Goal: Task Accomplishment & Management: Complete application form

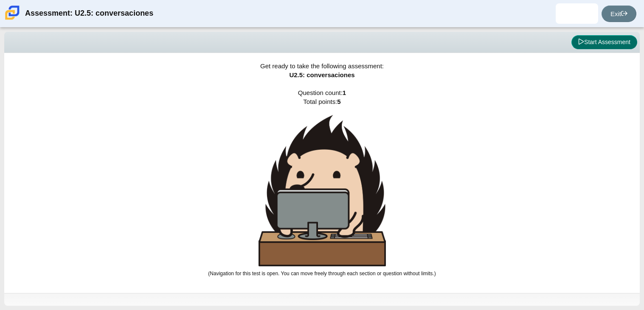
click at [619, 37] on button "Start Assessment" at bounding box center [605, 42] width 66 height 14
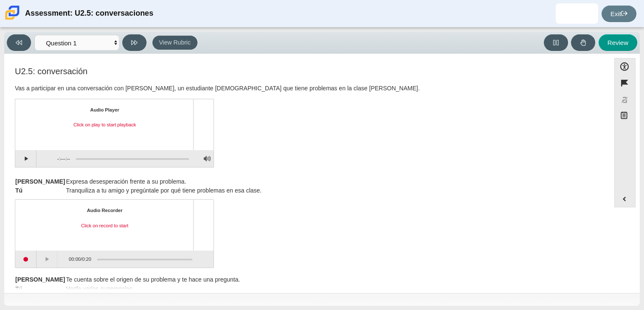
click at [25, 290] on div "Feature U2.5: conversación Vas a participar en una conversación con [PERSON_NAM…" at bounding box center [307, 175] width 598 height 230
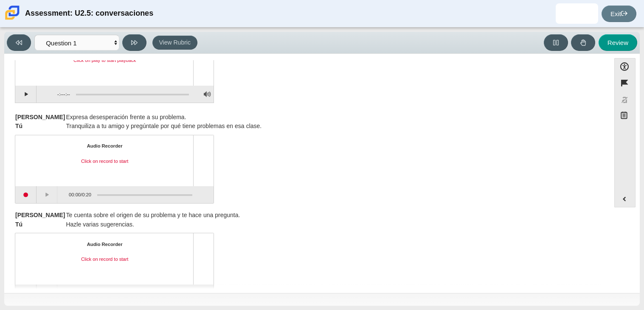
scroll to position [67, 0]
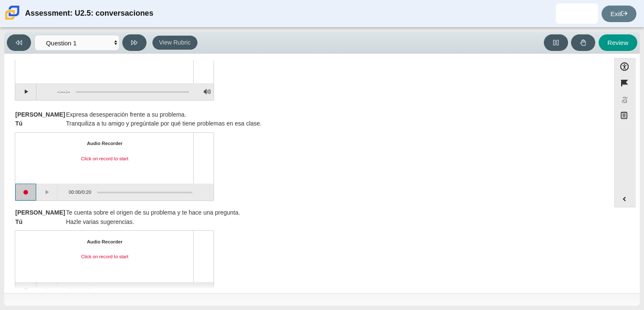
click at [23, 189] on button "Start recording" at bounding box center [25, 192] width 21 height 17
click at [46, 190] on button "Pause" at bounding box center [47, 192] width 21 height 17
click at [50, 190] on button "Continue recording" at bounding box center [47, 192] width 21 height 17
click at [45, 189] on button "Pause" at bounding box center [47, 192] width 21 height 17
click at [19, 191] on button "Stop recording" at bounding box center [25, 192] width 21 height 17
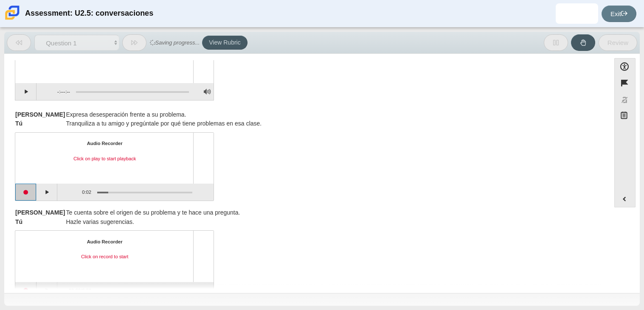
click at [22, 191] on button "Start recording" at bounding box center [25, 192] width 21 height 17
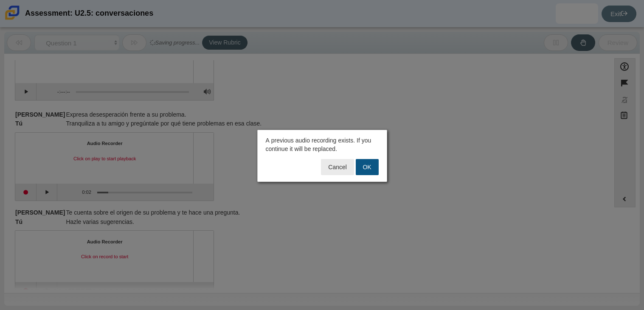
click at [362, 166] on button "OK" at bounding box center [367, 167] width 23 height 16
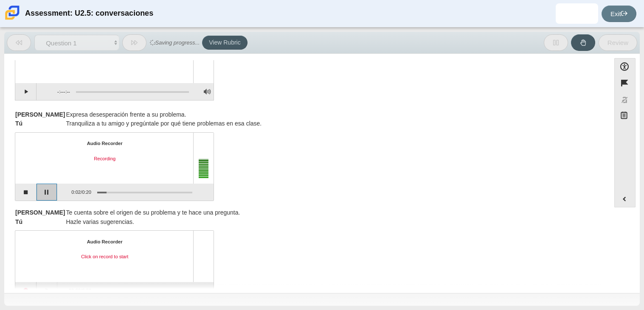
click at [51, 192] on button "Pause" at bounding box center [47, 192] width 21 height 17
click at [28, 192] on button "Stop recording" at bounding box center [25, 192] width 21 height 17
click at [28, 192] on button "Start recording" at bounding box center [25, 192] width 21 height 17
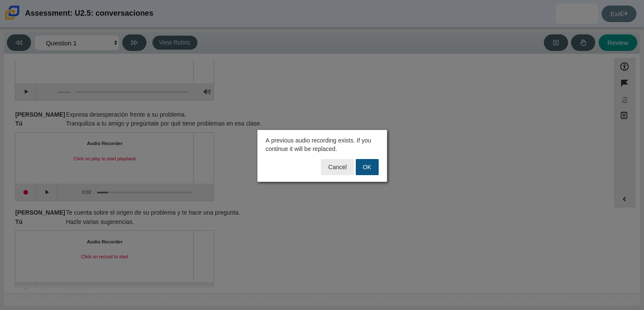
click at [374, 166] on button "OK" at bounding box center [367, 167] width 23 height 16
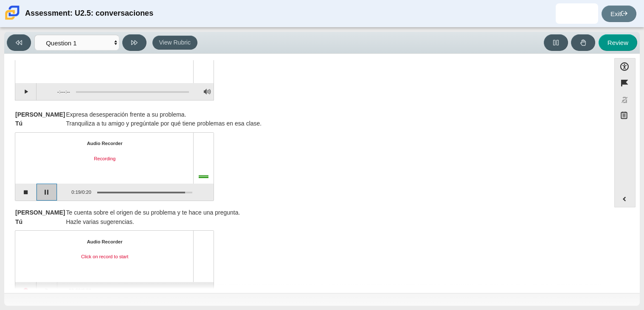
click at [41, 189] on button "Pause" at bounding box center [47, 192] width 21 height 17
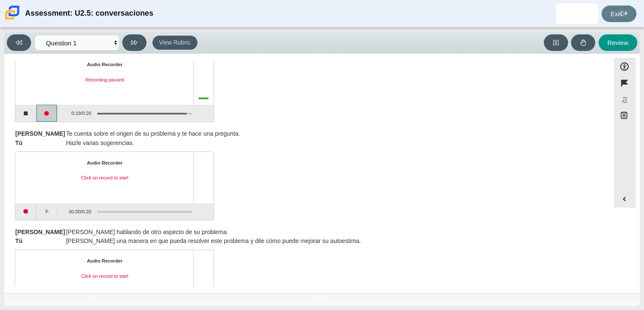
scroll to position [147, 0]
click at [23, 213] on button "Start recording" at bounding box center [25, 211] width 21 height 17
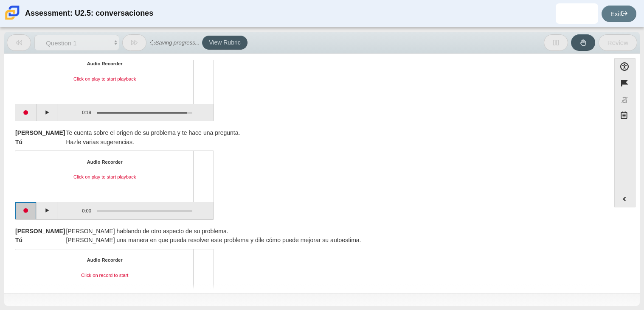
click at [28, 210] on button "Start recording" at bounding box center [25, 211] width 21 height 17
click at [32, 210] on button "Stop recording" at bounding box center [25, 211] width 21 height 17
click at [30, 207] on button "Start recording" at bounding box center [25, 211] width 21 height 17
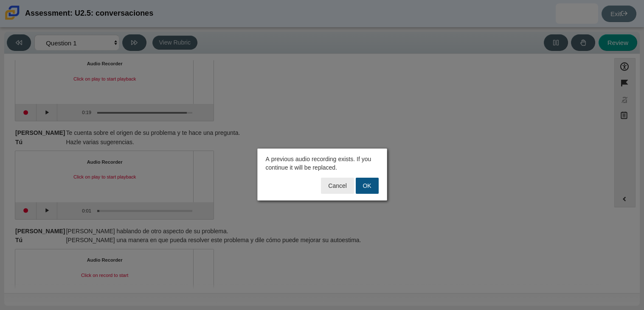
click at [368, 190] on button "OK" at bounding box center [367, 186] width 23 height 16
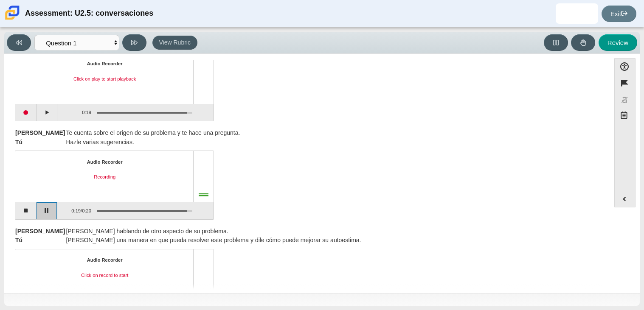
click at [41, 211] on button "Pause" at bounding box center [47, 211] width 21 height 17
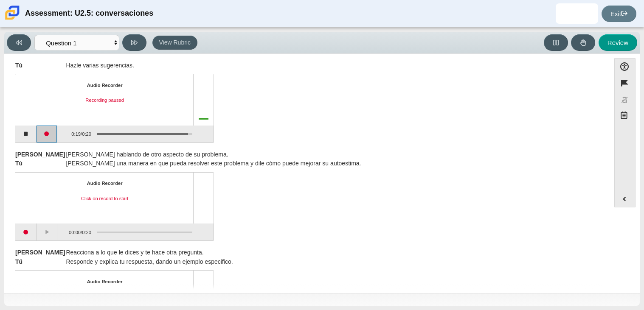
scroll to position [225, 0]
click at [24, 232] on button "Start recording" at bounding box center [25, 231] width 21 height 17
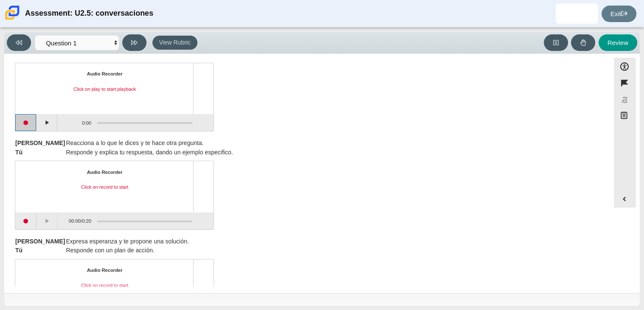
scroll to position [383, 0]
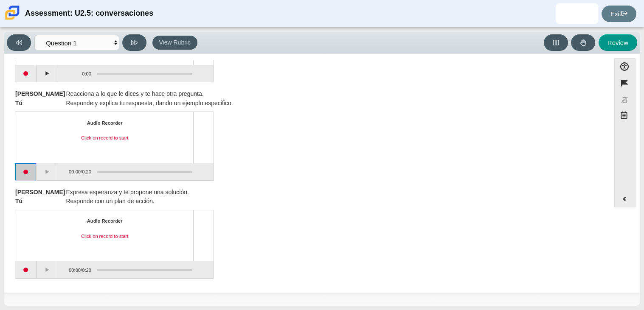
click at [30, 169] on button "Start recording" at bounding box center [25, 172] width 21 height 17
click at [45, 172] on button "Pause" at bounding box center [47, 172] width 21 height 17
click at [26, 170] on button "Stop recording" at bounding box center [25, 172] width 21 height 17
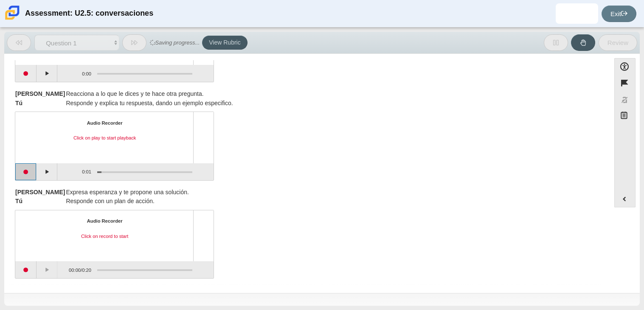
click at [26, 170] on button "Start recording" at bounding box center [25, 172] width 21 height 17
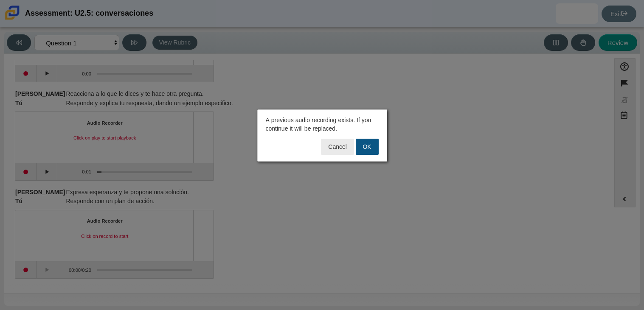
click at [374, 152] on button "OK" at bounding box center [367, 147] width 23 height 16
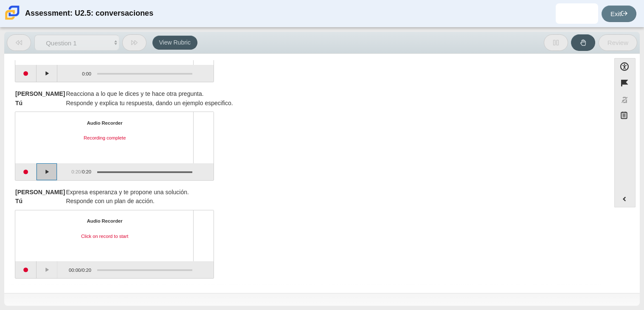
click at [45, 170] on button "Play" at bounding box center [47, 172] width 21 height 17
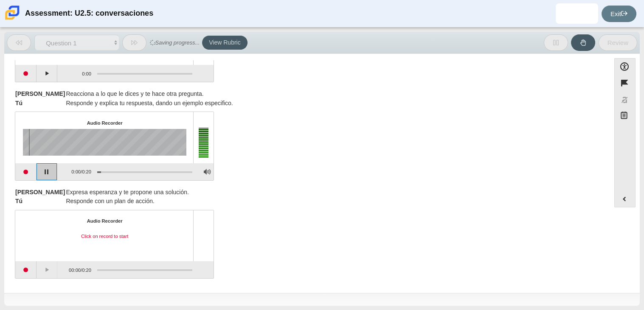
click at [46, 172] on button "Pause playback" at bounding box center [47, 172] width 21 height 17
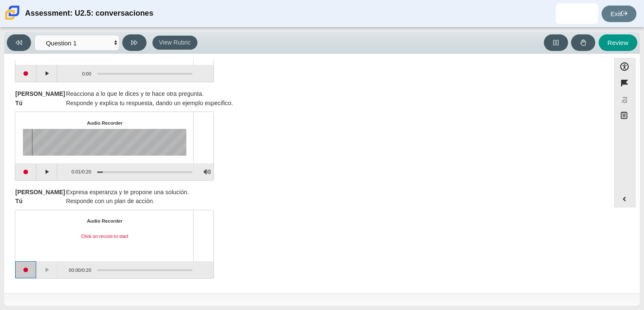
click at [30, 272] on button "Start recording" at bounding box center [25, 270] width 21 height 17
click at [30, 272] on button "Stop recording" at bounding box center [25, 270] width 21 height 17
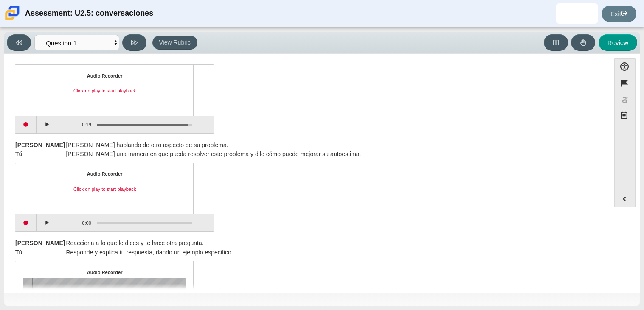
scroll to position [234, 0]
click at [44, 220] on button "Play" at bounding box center [47, 222] width 21 height 17
click at [29, 225] on button "Start recording" at bounding box center [25, 222] width 21 height 17
click at [31, 223] on button "Stop recording" at bounding box center [25, 222] width 21 height 17
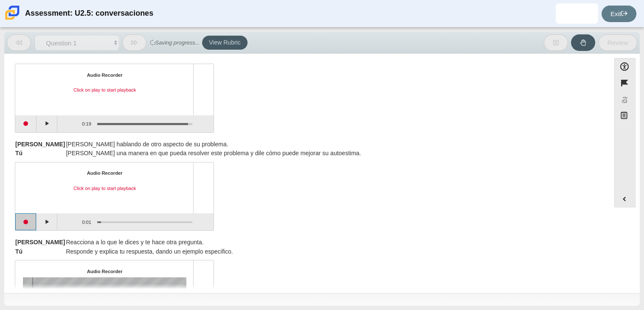
click at [21, 219] on button "Start recording" at bounding box center [25, 222] width 21 height 17
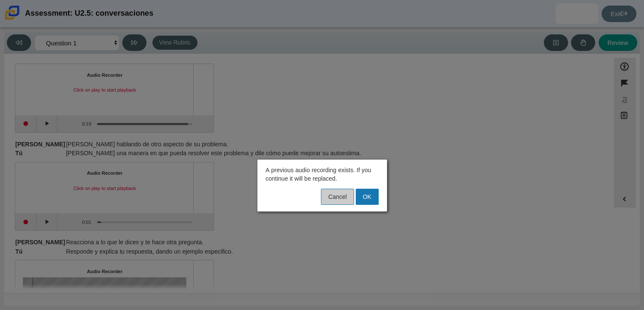
click at [333, 194] on button "Cancel" at bounding box center [337, 197] width 33 height 16
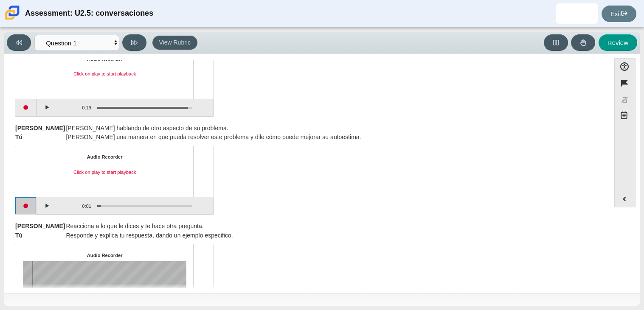
scroll to position [251, 0]
click at [27, 206] on button "Start recording" at bounding box center [25, 205] width 21 height 17
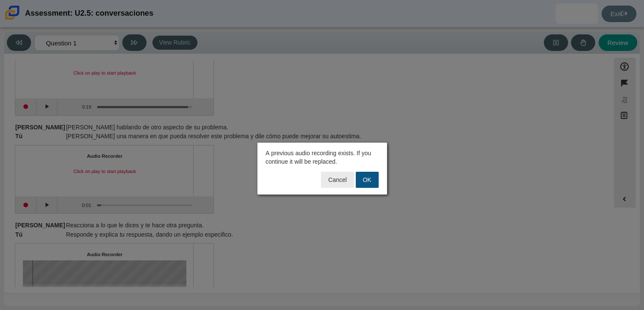
click at [364, 179] on button "OK" at bounding box center [367, 180] width 23 height 16
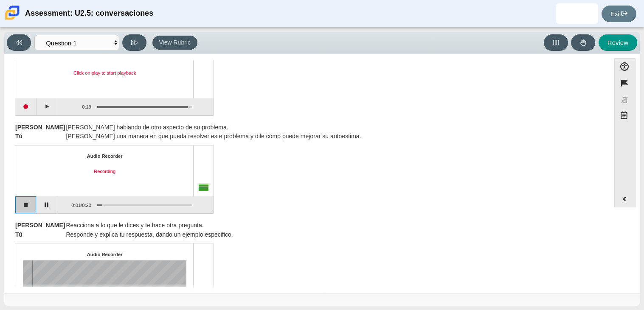
click at [27, 203] on button "Stop recording" at bounding box center [25, 205] width 21 height 17
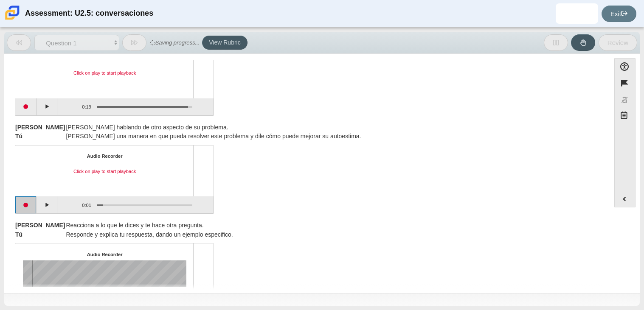
click at [31, 201] on button "Start recording" at bounding box center [25, 205] width 21 height 17
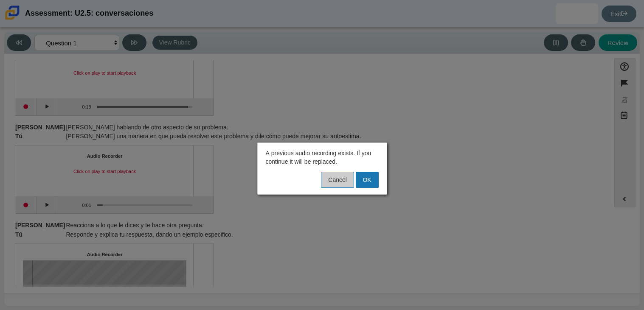
click at [347, 182] on button "Cancel" at bounding box center [337, 180] width 33 height 16
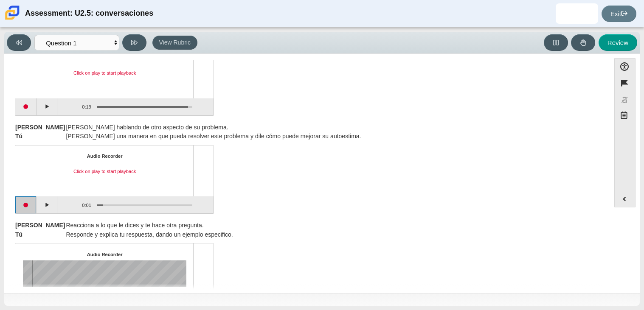
click at [26, 199] on button "Start recording" at bounding box center [25, 205] width 21 height 17
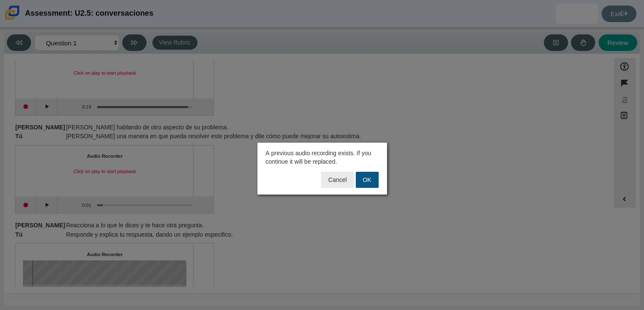
click at [359, 178] on button "OK" at bounding box center [367, 180] width 23 height 16
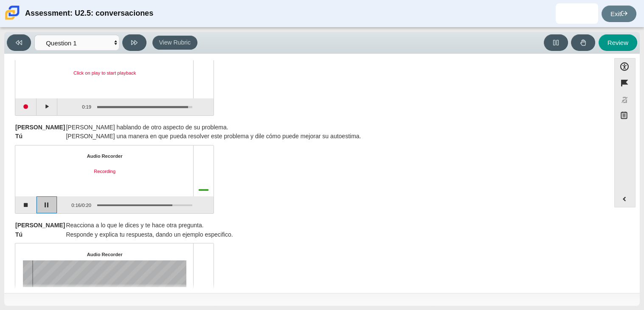
click at [42, 209] on button "Pause" at bounding box center [47, 205] width 21 height 17
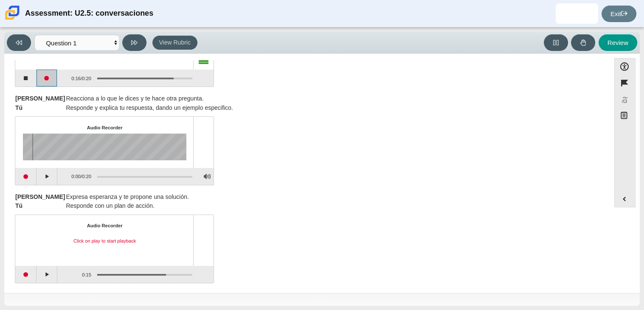
scroll to position [383, 0]
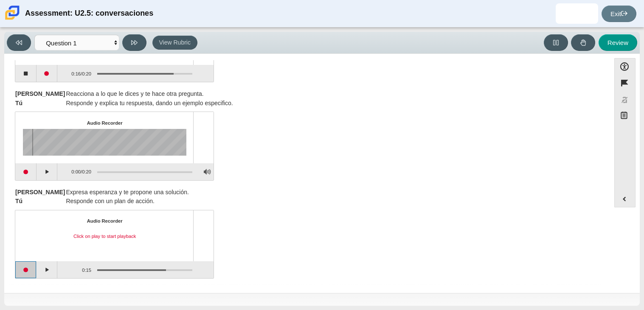
click at [24, 275] on button "Start recording" at bounding box center [25, 270] width 21 height 17
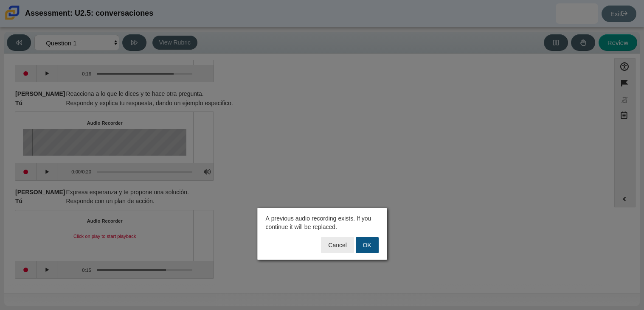
click at [363, 242] on button "OK" at bounding box center [367, 245] width 23 height 16
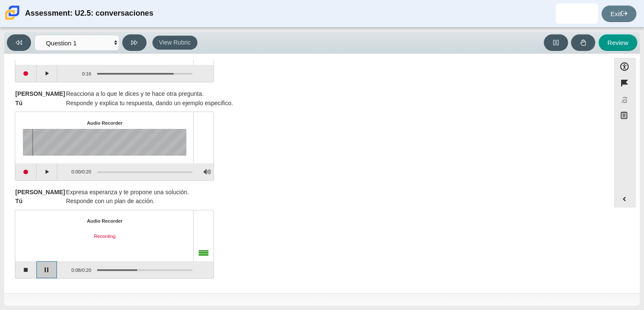
click at [50, 271] on button "Pause" at bounding box center [47, 270] width 21 height 17
click at [615, 44] on button "Review" at bounding box center [618, 42] width 39 height 17
select select "review"
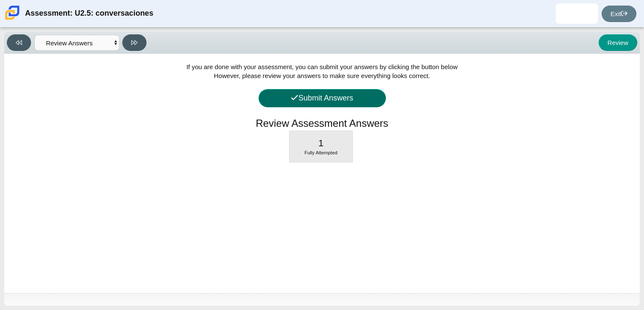
click at [353, 102] on button "Submit Answers" at bounding box center [322, 98] width 127 height 18
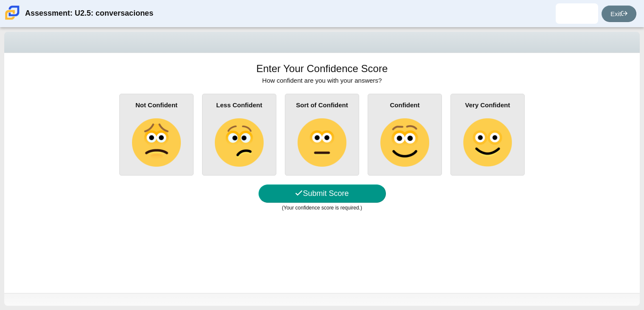
click at [356, 139] on div "Sort of Confident" at bounding box center [322, 135] width 74 height 82
click at [0, 0] on input "Sort of Confident" at bounding box center [0, 0] width 0 height 0
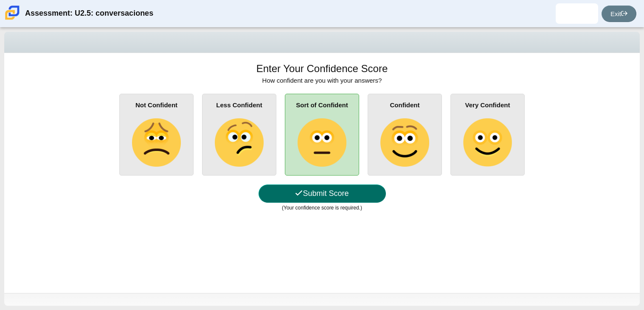
click at [344, 196] on button "Submit Score" at bounding box center [322, 194] width 127 height 18
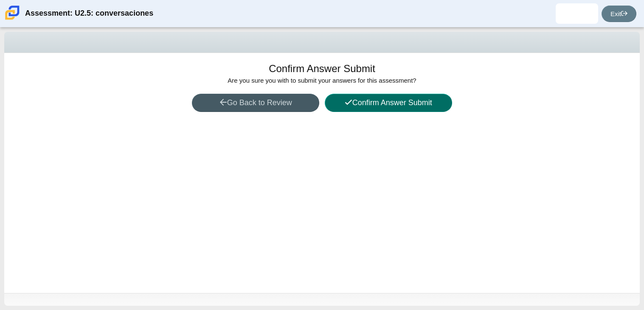
click at [381, 102] on button "Confirm Answer Submit" at bounding box center [388, 103] width 127 height 18
